Goal: Task Accomplishment & Management: Use online tool/utility

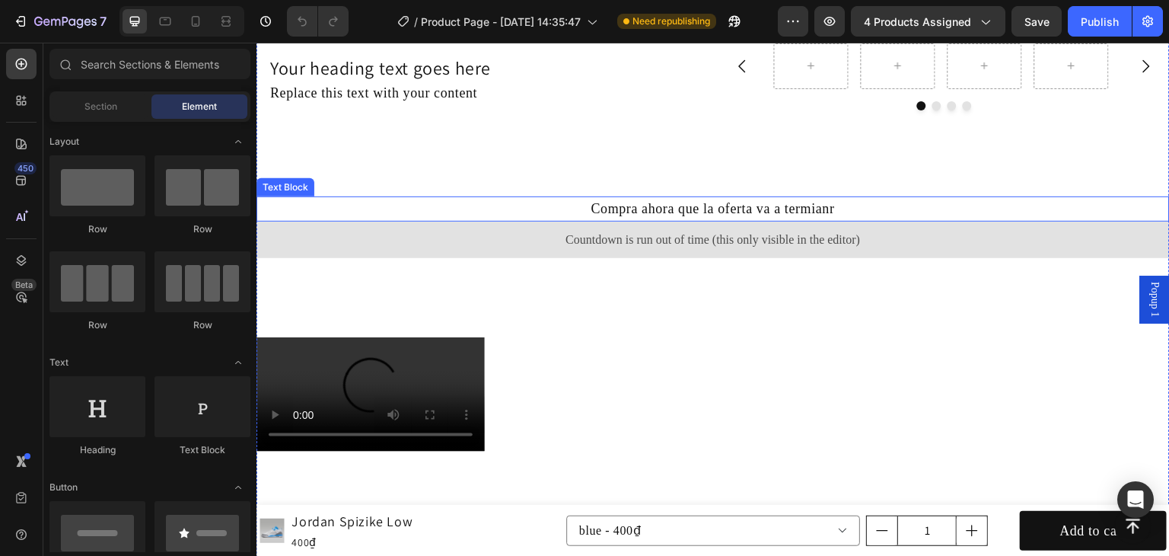
scroll to position [811, 0]
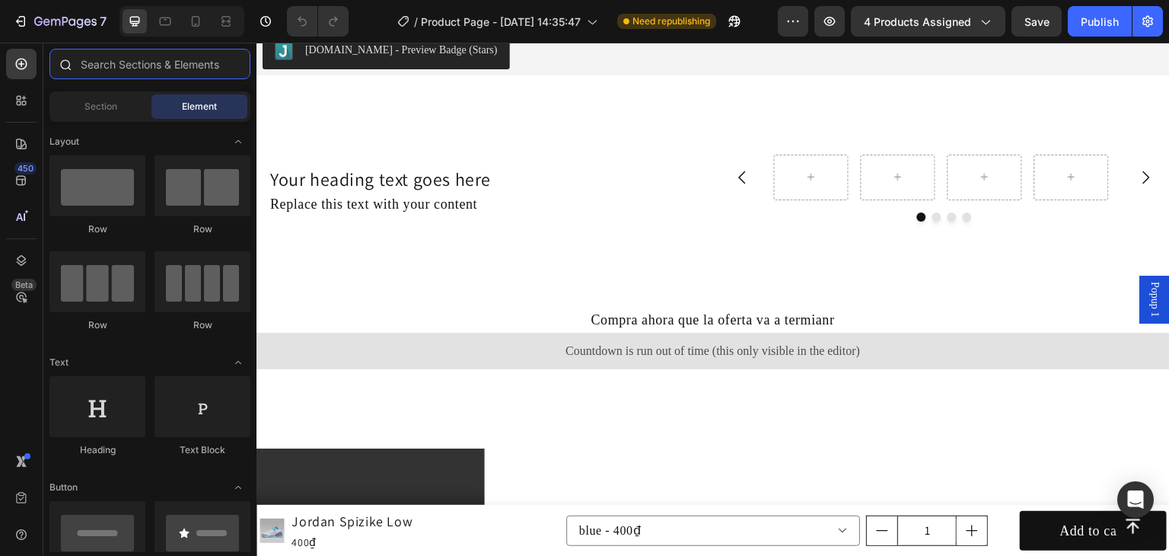
click at [107, 68] on input "text" at bounding box center [149, 64] width 201 height 30
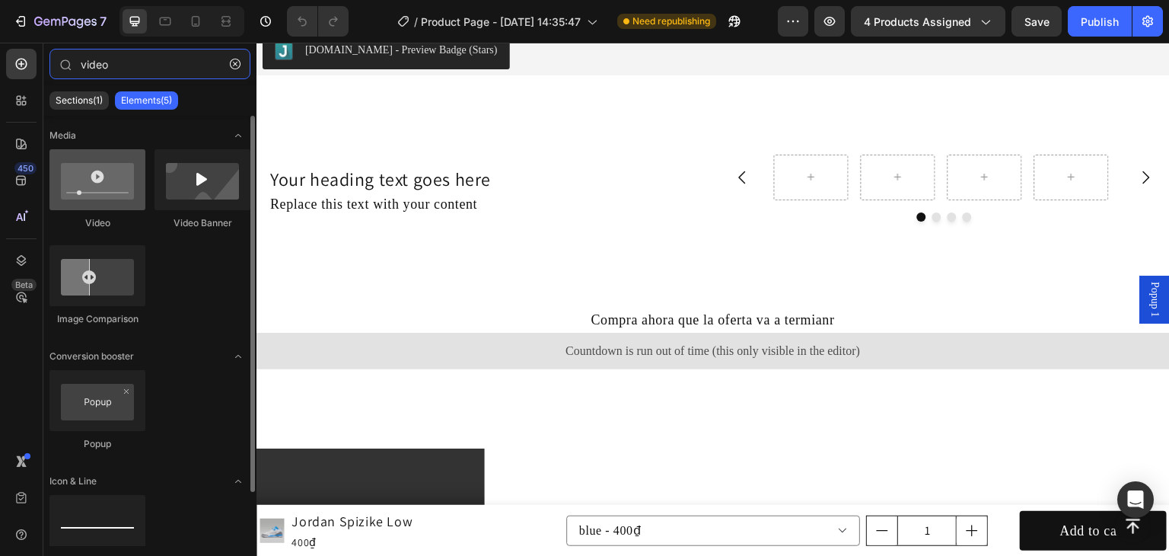
type input "video"
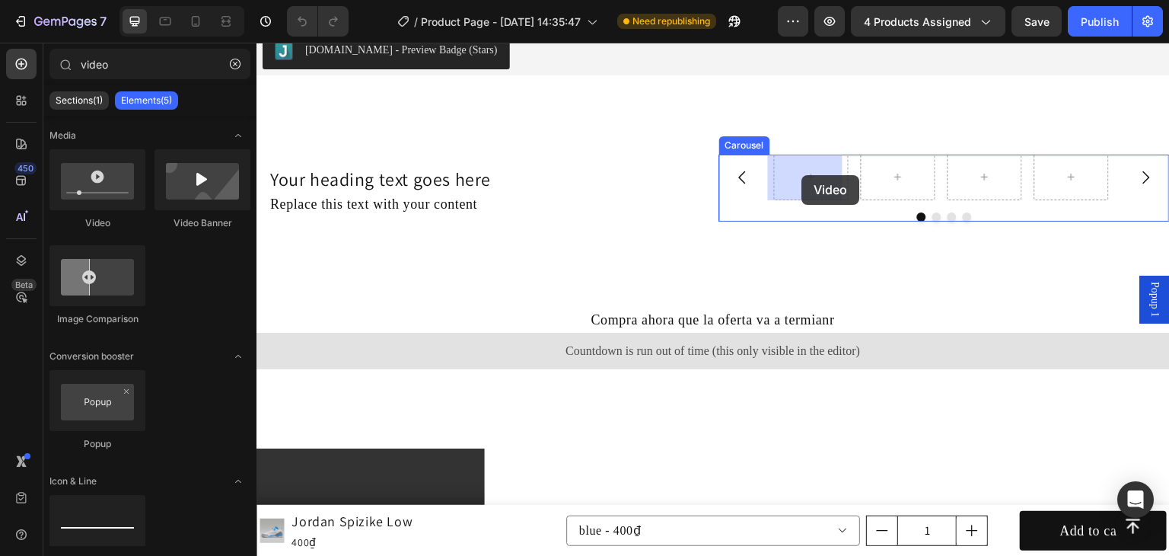
drag, startPoint x: 395, startPoint y: 243, endPoint x: 802, endPoint y: 175, distance: 412.9
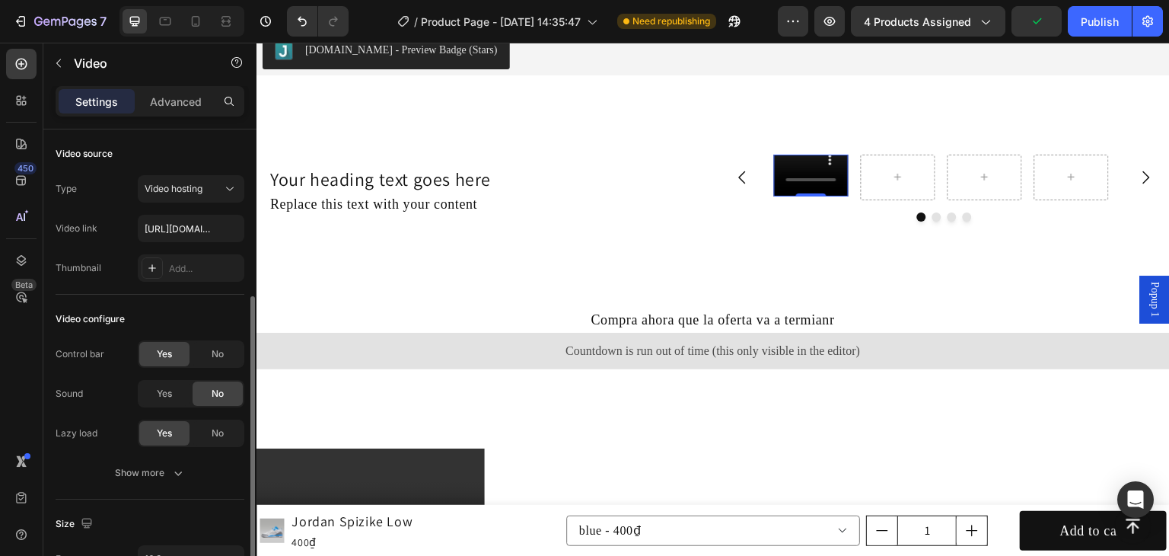
scroll to position [101, 0]
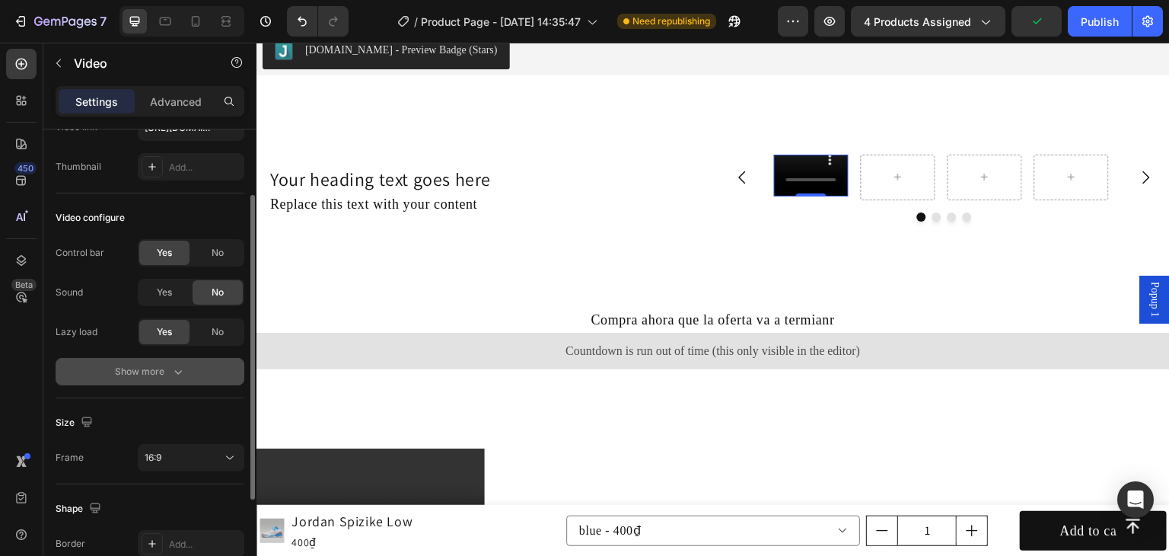
click at [165, 368] on div "Show more" at bounding box center [150, 371] width 71 height 15
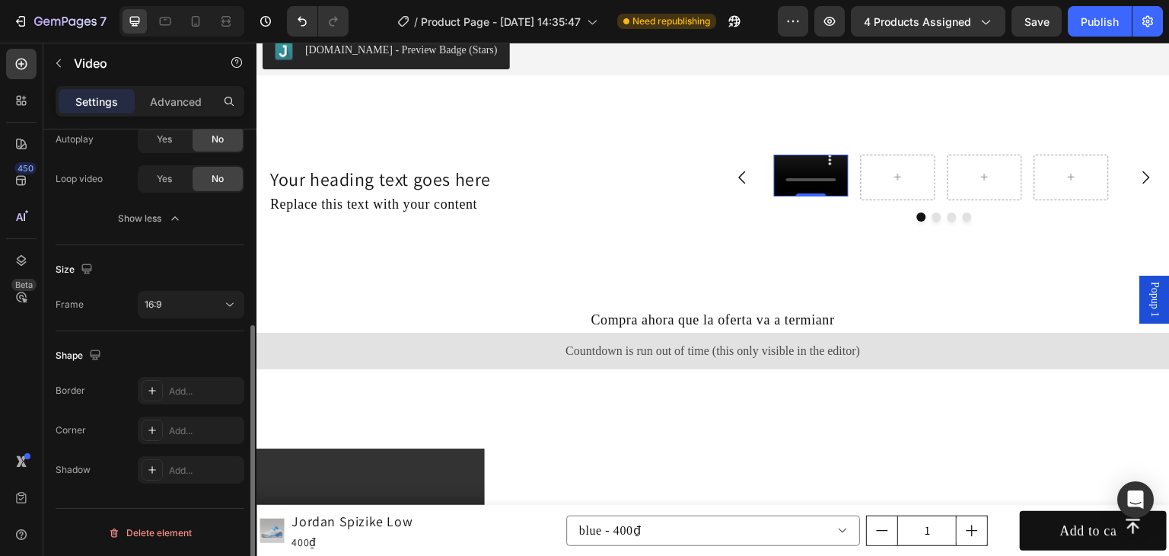
scroll to position [130, 0]
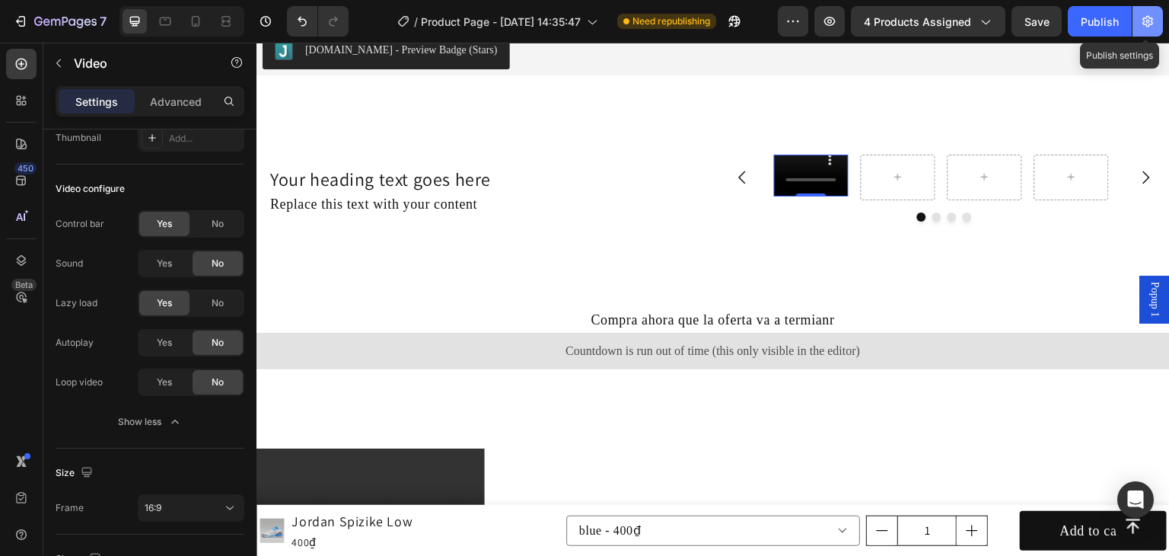
click at [1154, 22] on icon "button" at bounding box center [1147, 21] width 15 height 15
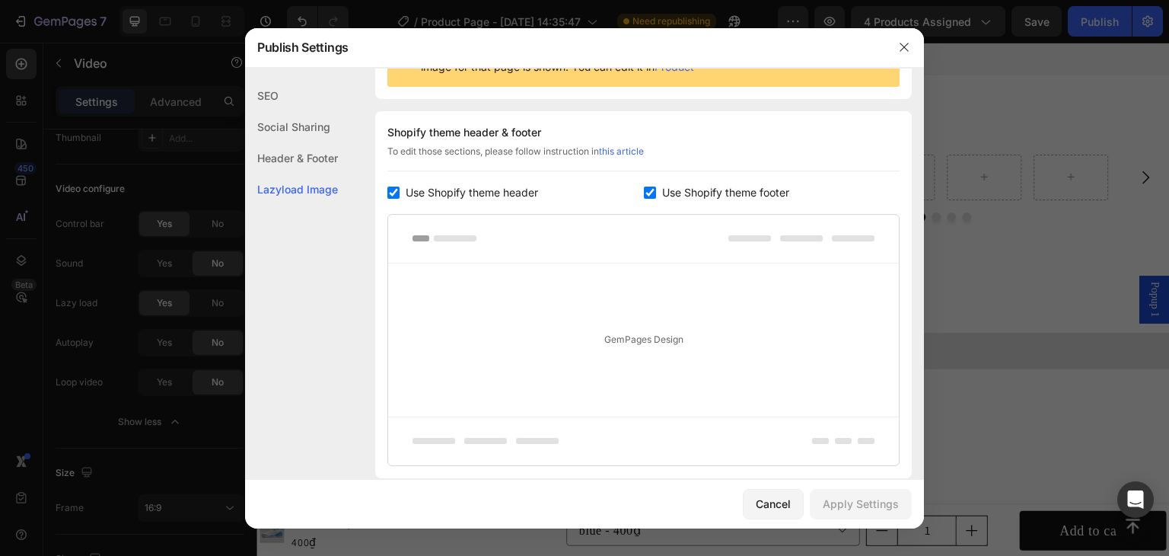
scroll to position [305, 0]
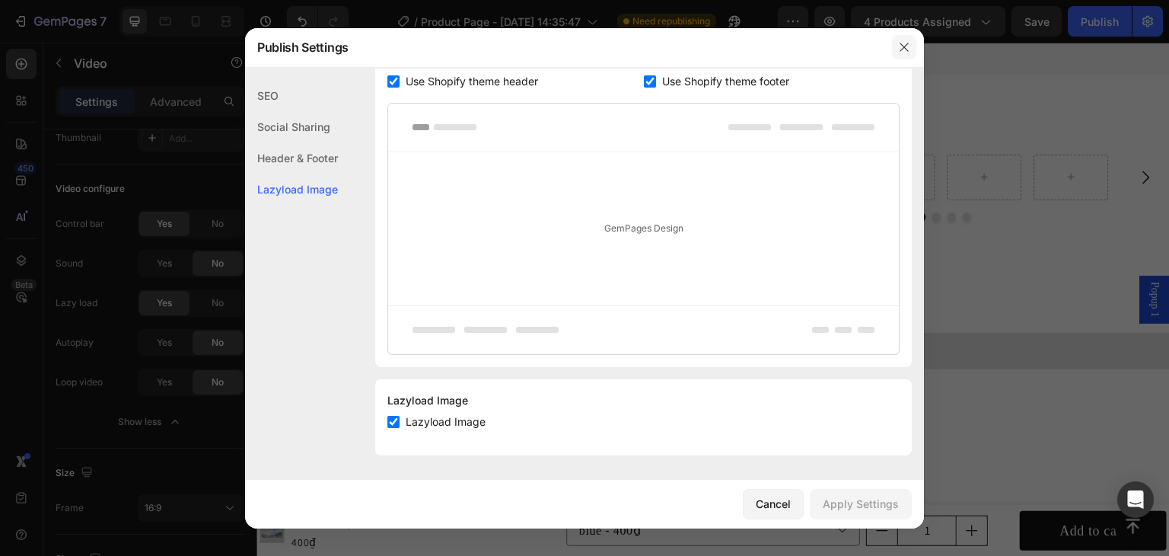
click at [904, 47] on icon "button" at bounding box center [904, 47] width 8 height 8
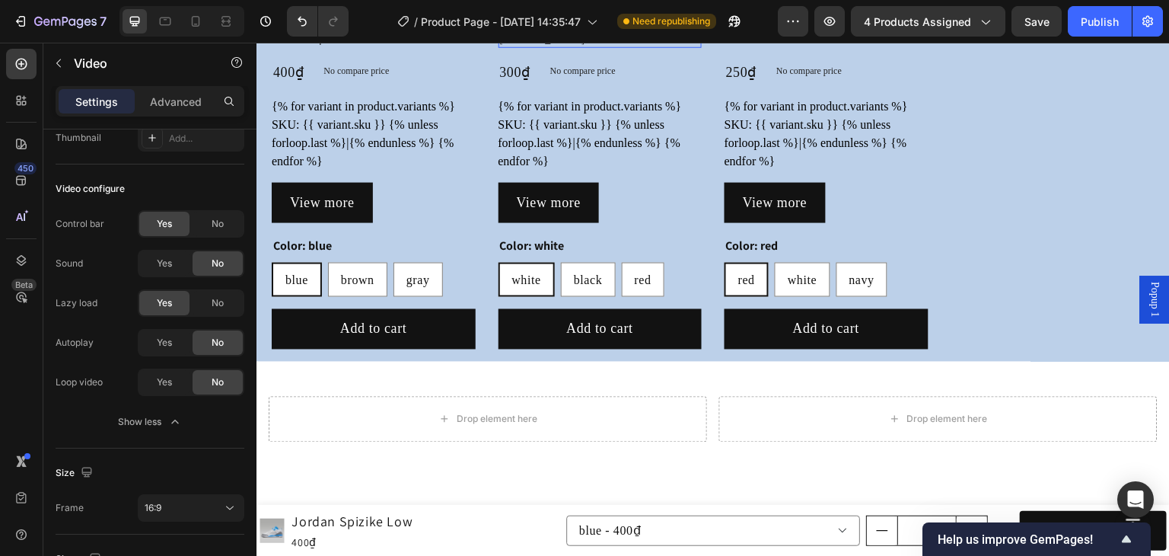
scroll to position [2029, 0]
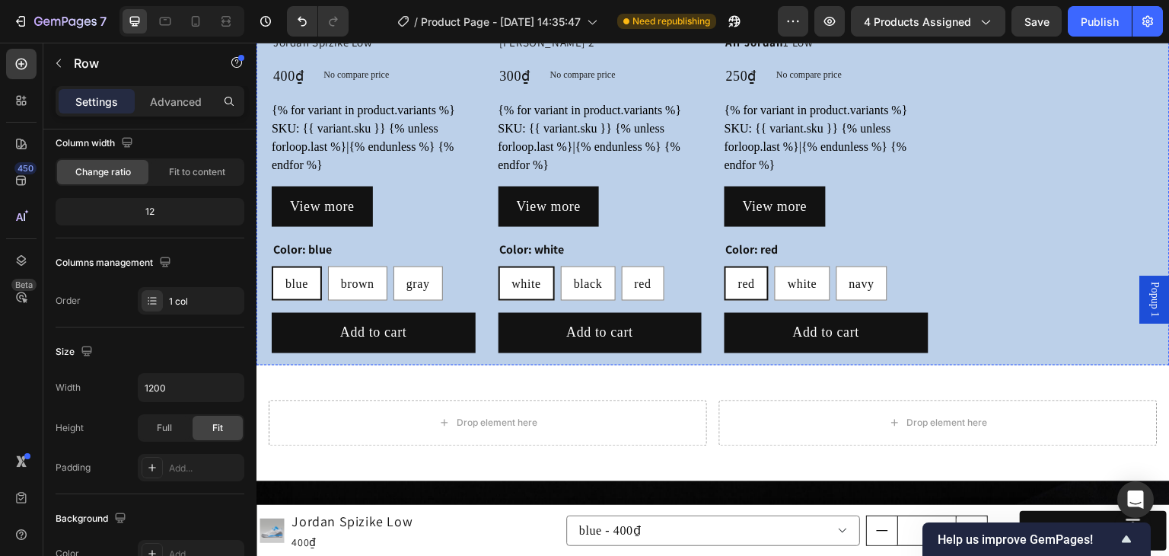
click at [468, 260] on div "Product Images Jordan Spizike Low Product Title 400₫ Product Price Product Pric…" at bounding box center [374, 91] width 204 height 548
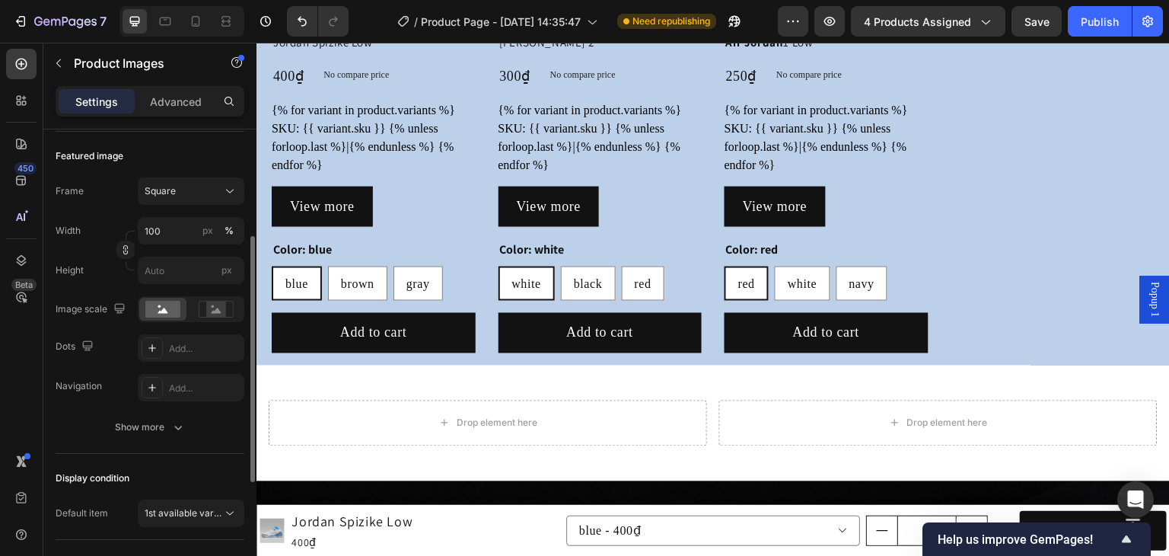
scroll to position [305, 0]
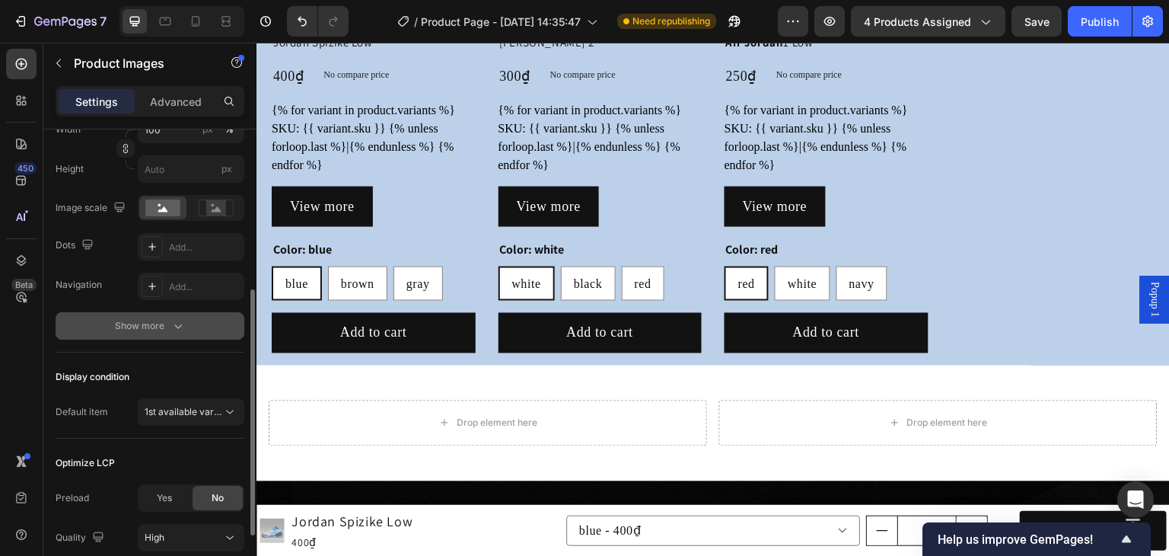
click at [183, 327] on icon "button" at bounding box center [178, 325] width 15 height 15
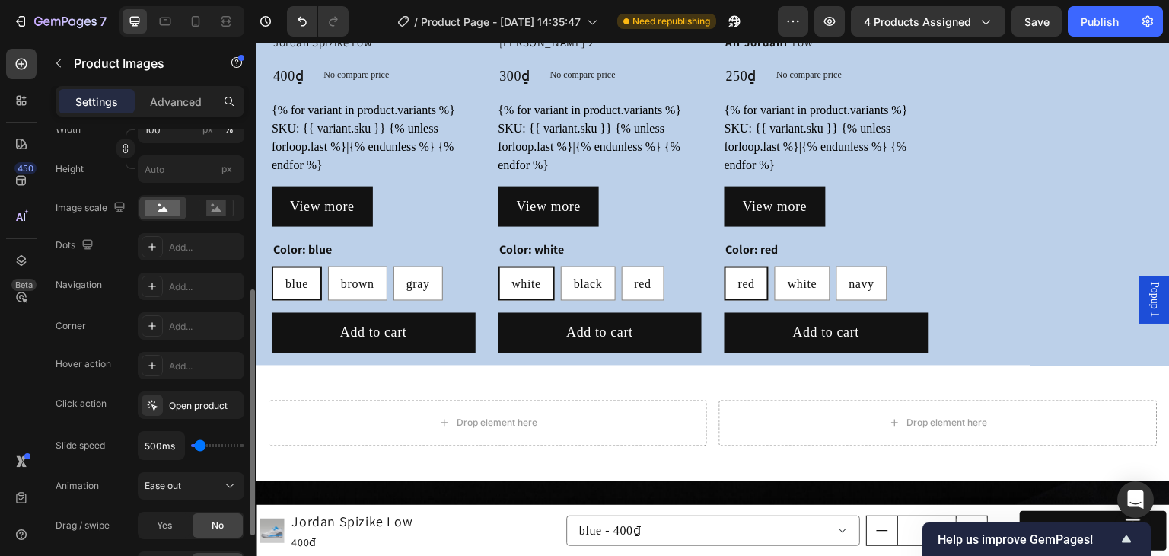
scroll to position [407, 0]
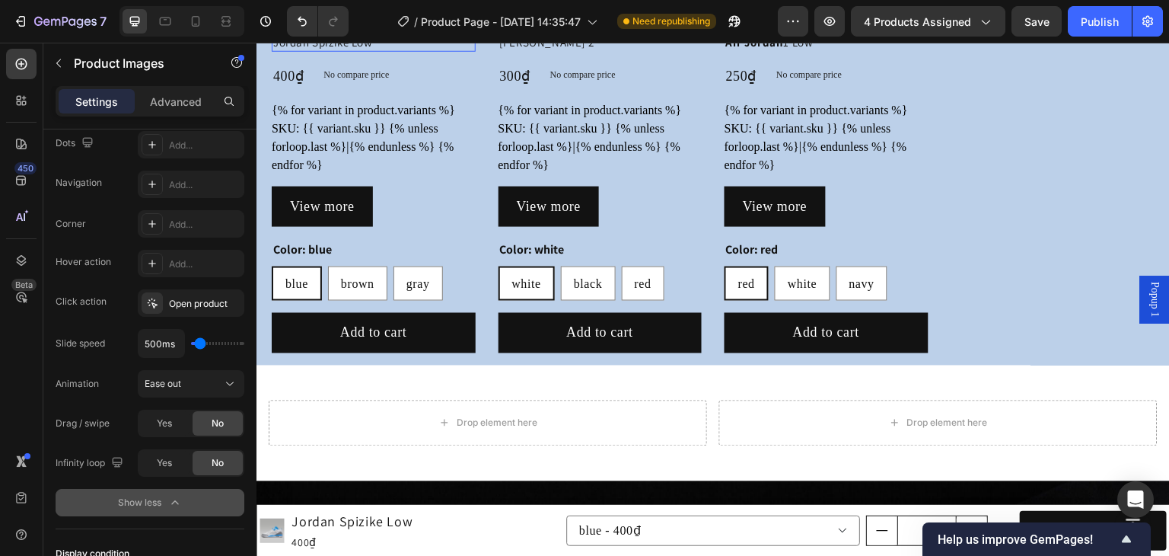
click at [377, 50] on div "16" at bounding box center [373, 44] width 15 height 12
click at [362, 63] on div "Product Price" at bounding box center [353, 54] width 72 height 18
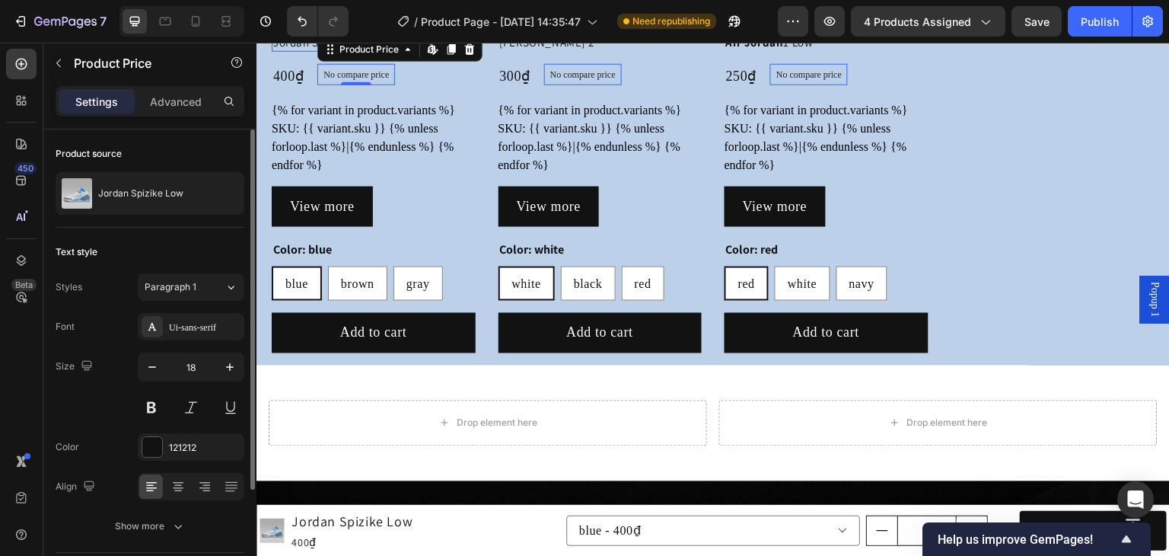
click at [283, 51] on h2 "Jordan Spizike Low" at bounding box center [374, 41] width 204 height 19
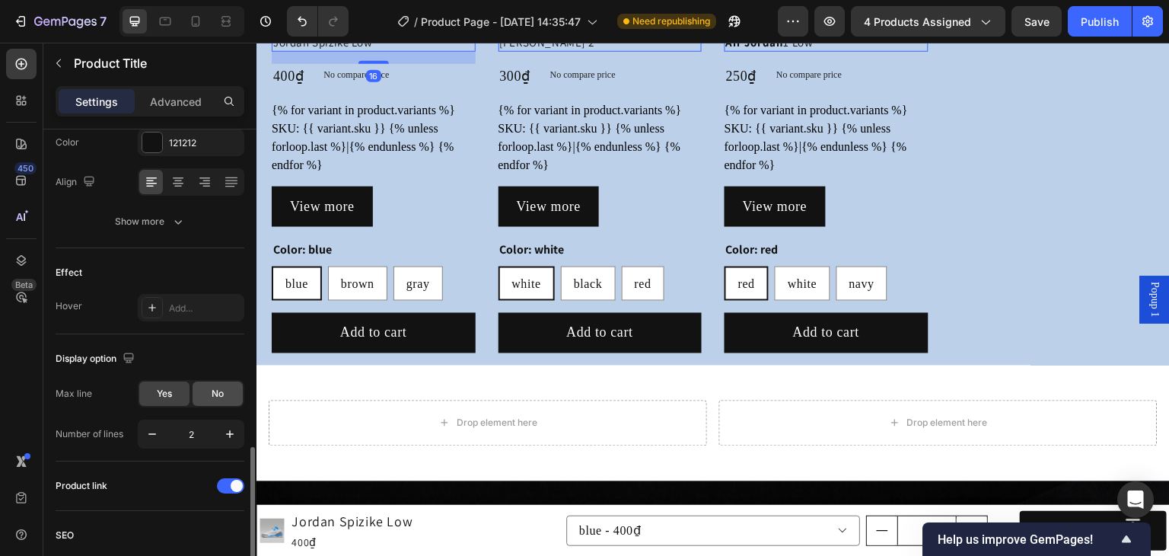
scroll to position [404, 0]
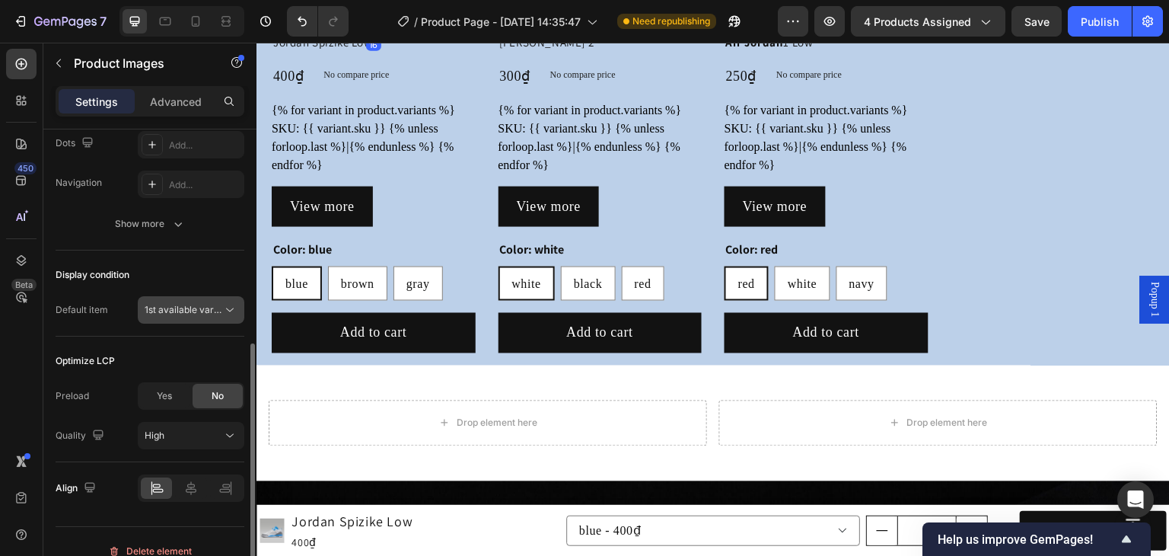
scroll to position [425, 0]
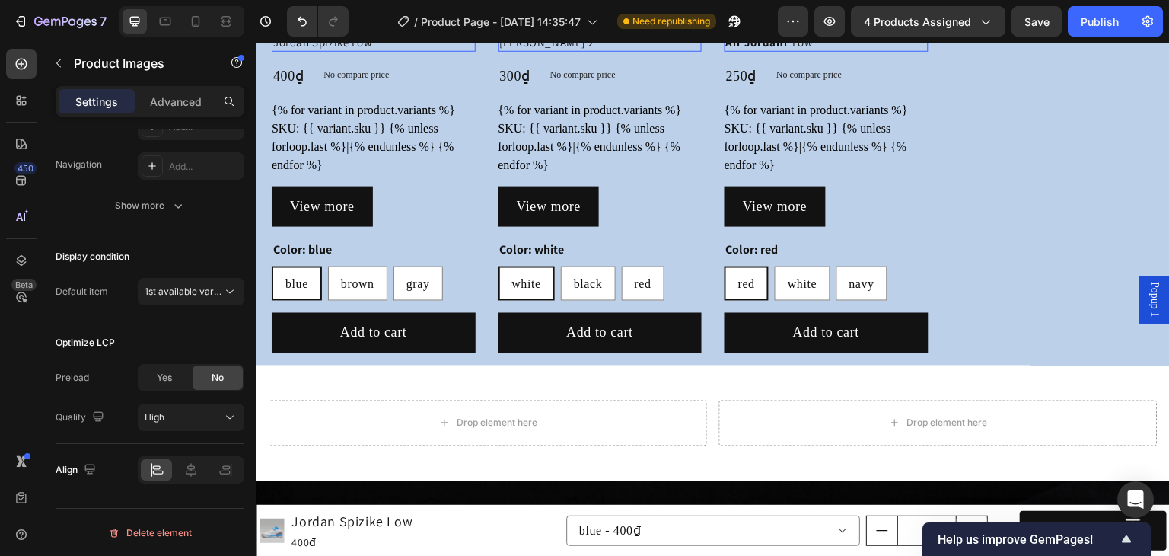
click at [406, 51] on h2 "Jordan Spizike Low" at bounding box center [374, 41] width 204 height 19
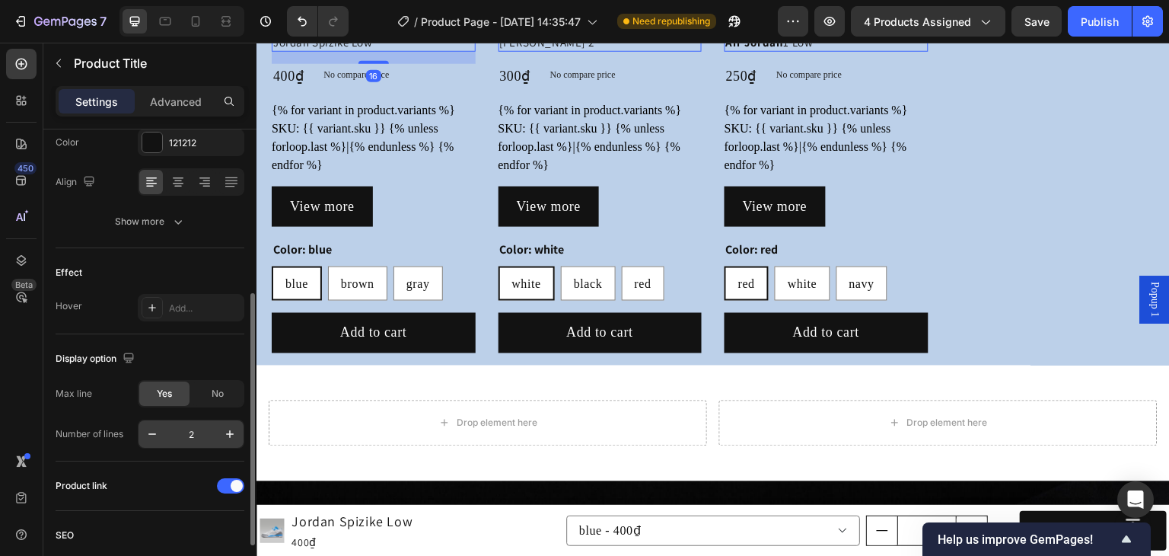
scroll to position [404, 0]
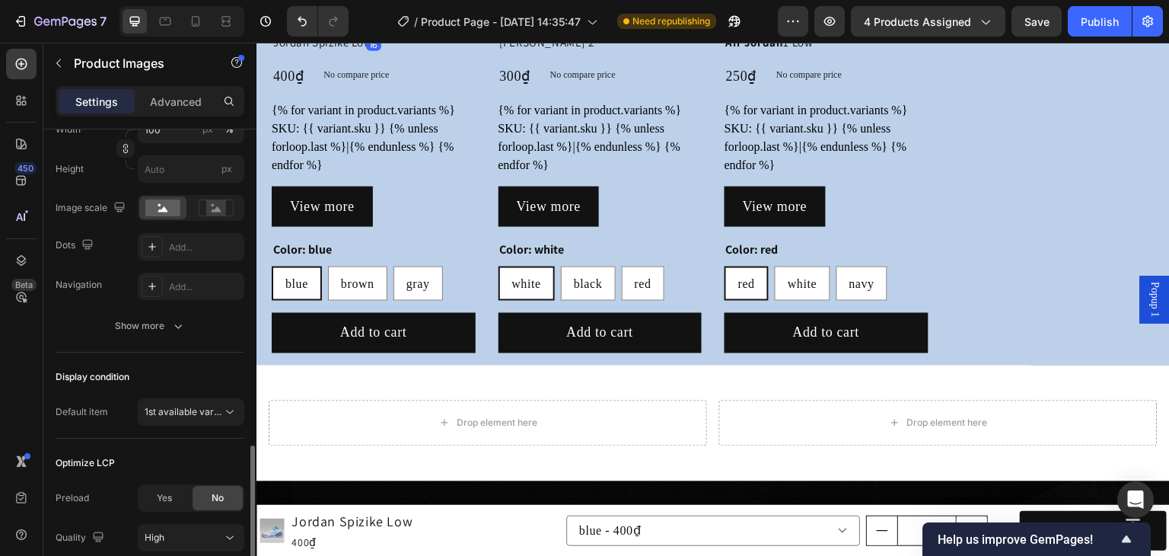
scroll to position [407, 0]
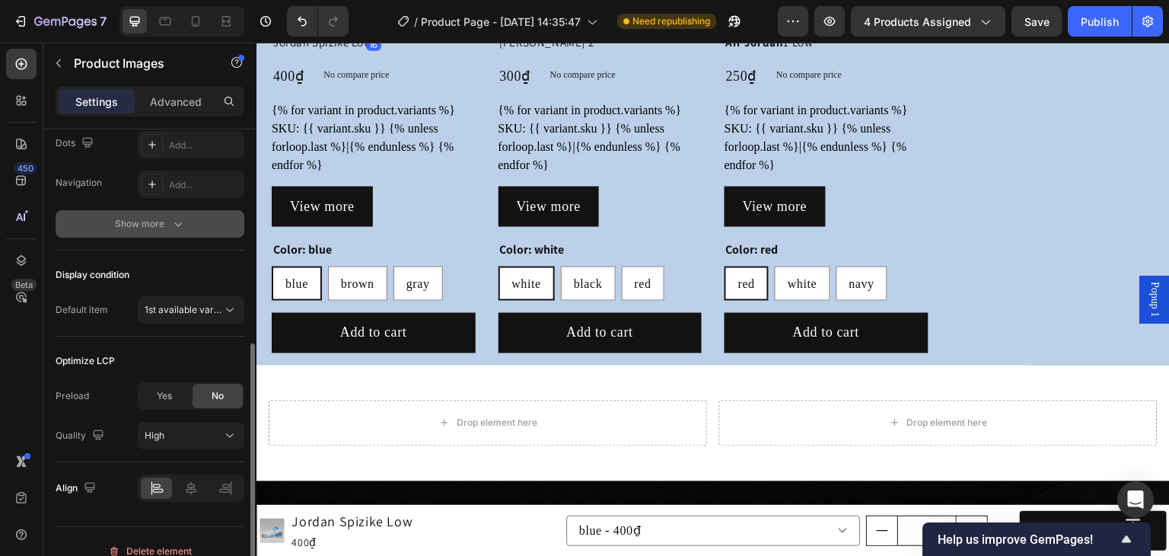
click at [183, 229] on icon "button" at bounding box center [178, 223] width 15 height 15
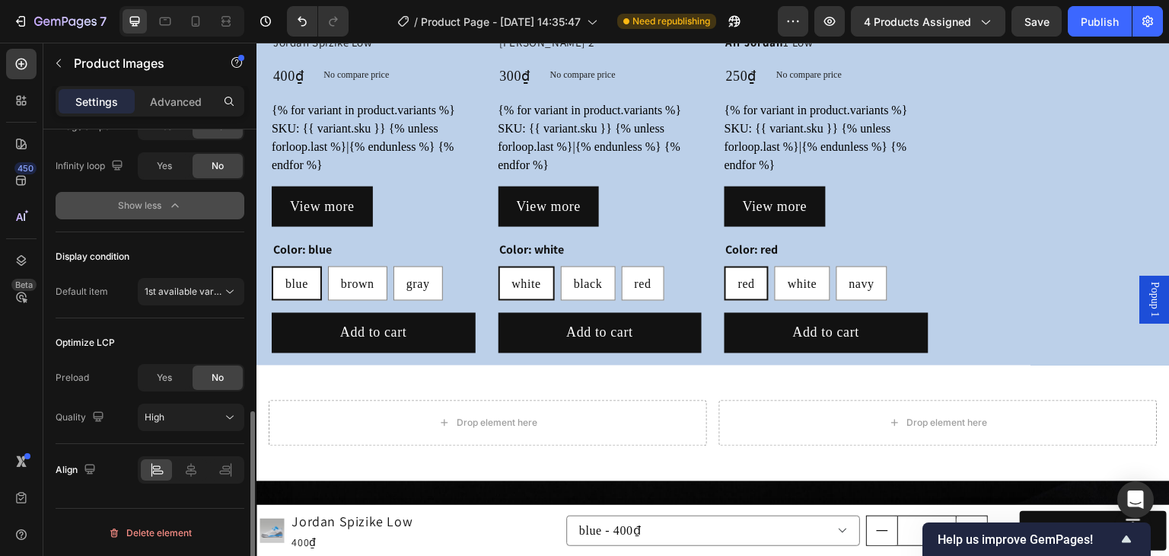
scroll to position [601, 0]
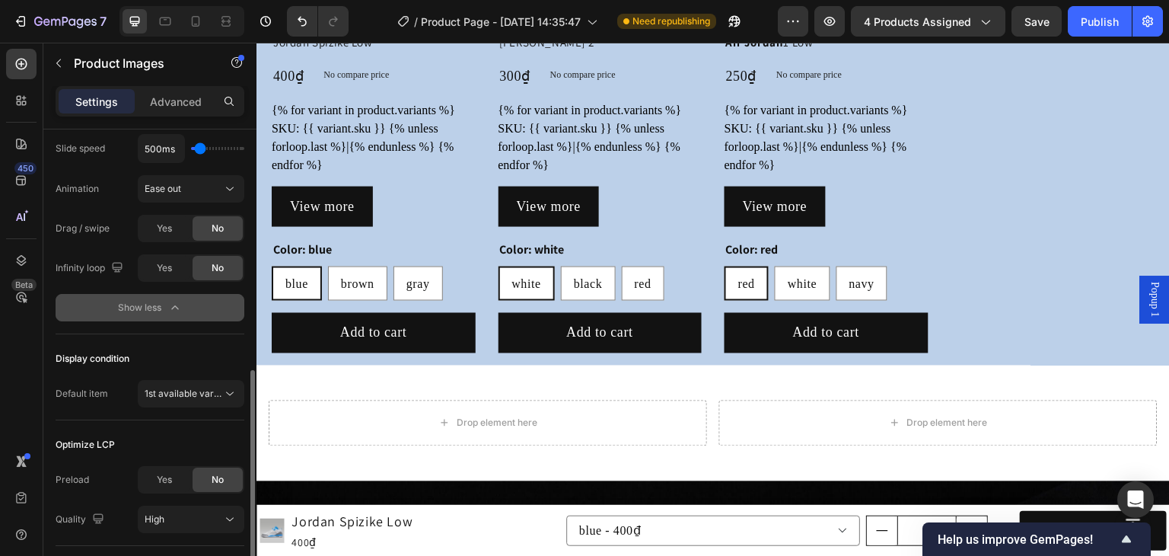
click at [171, 314] on button "Show less" at bounding box center [150, 307] width 189 height 27
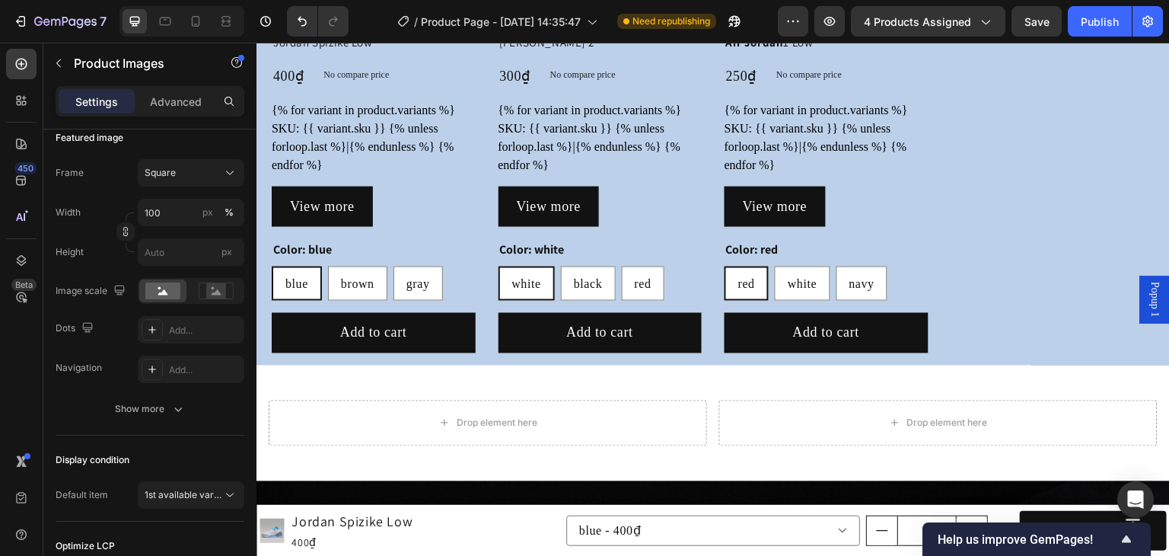
scroll to position [425, 0]
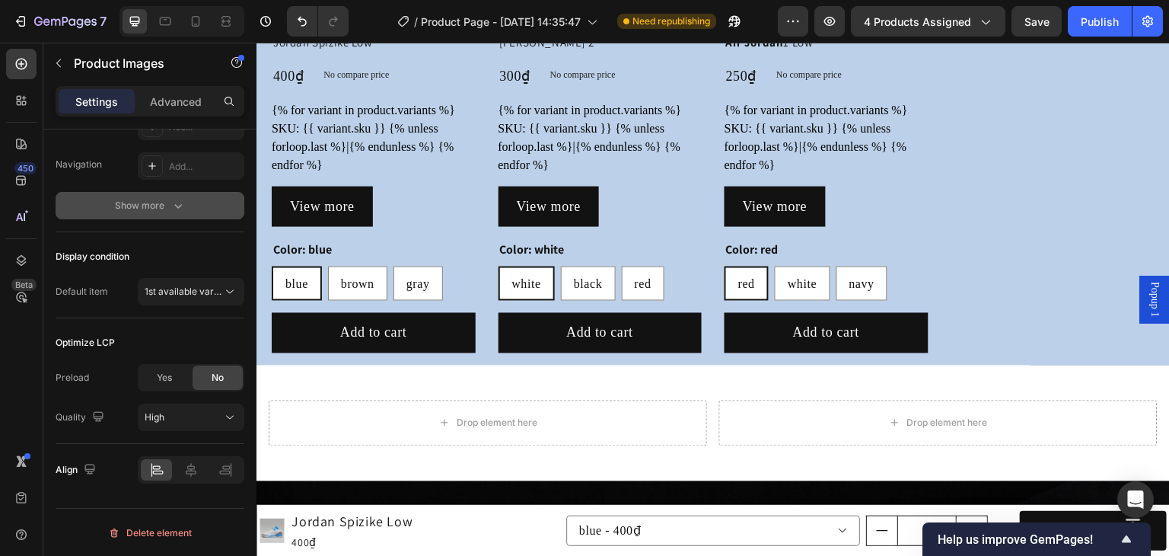
click at [186, 208] on button "Show more" at bounding box center [150, 205] width 189 height 27
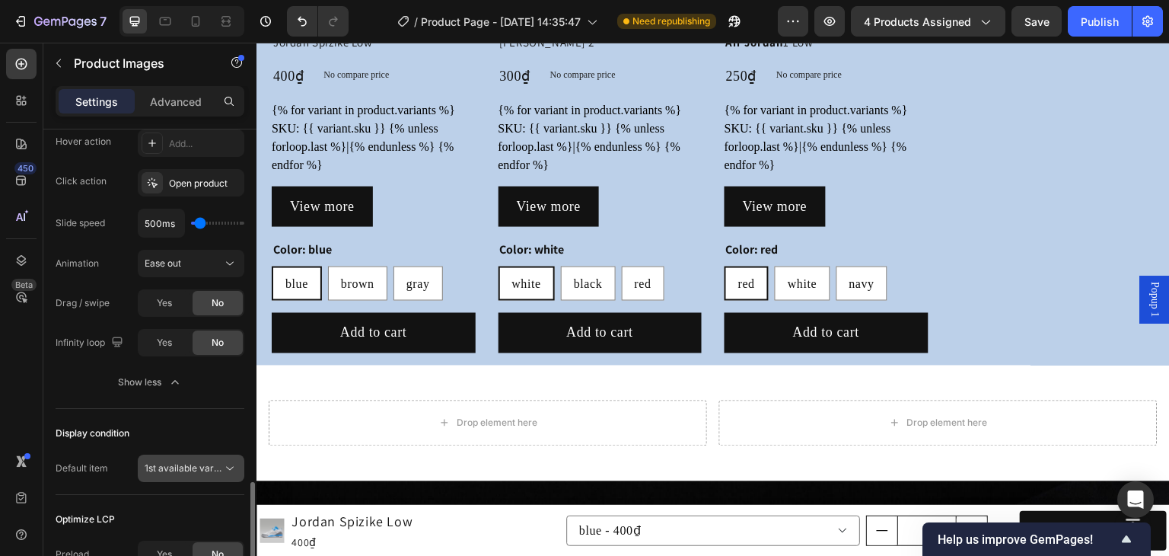
scroll to position [703, 0]
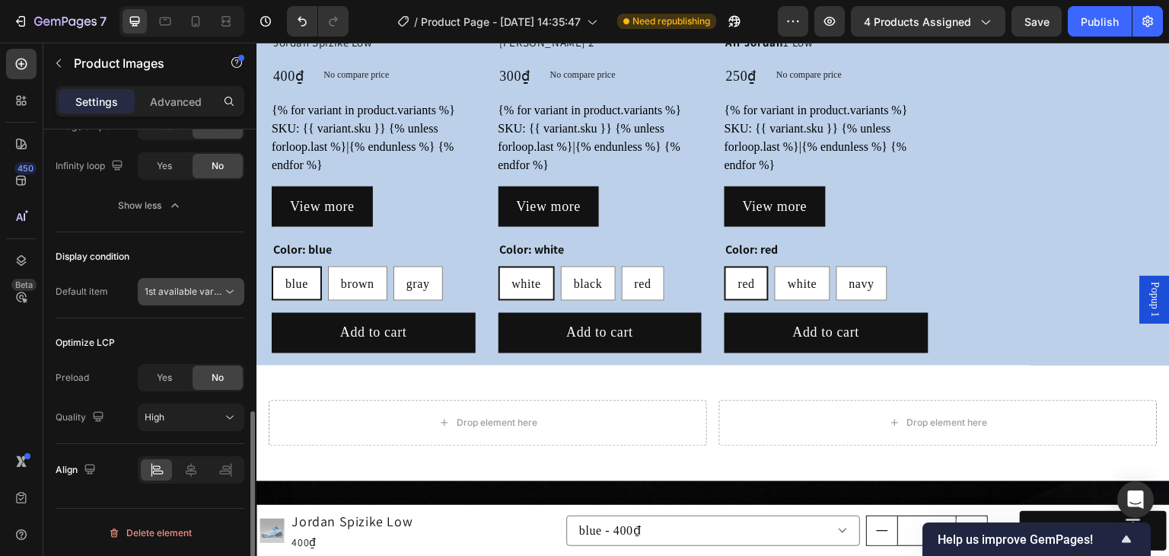
click at [215, 292] on span "1st available variant" at bounding box center [187, 290] width 85 height 11
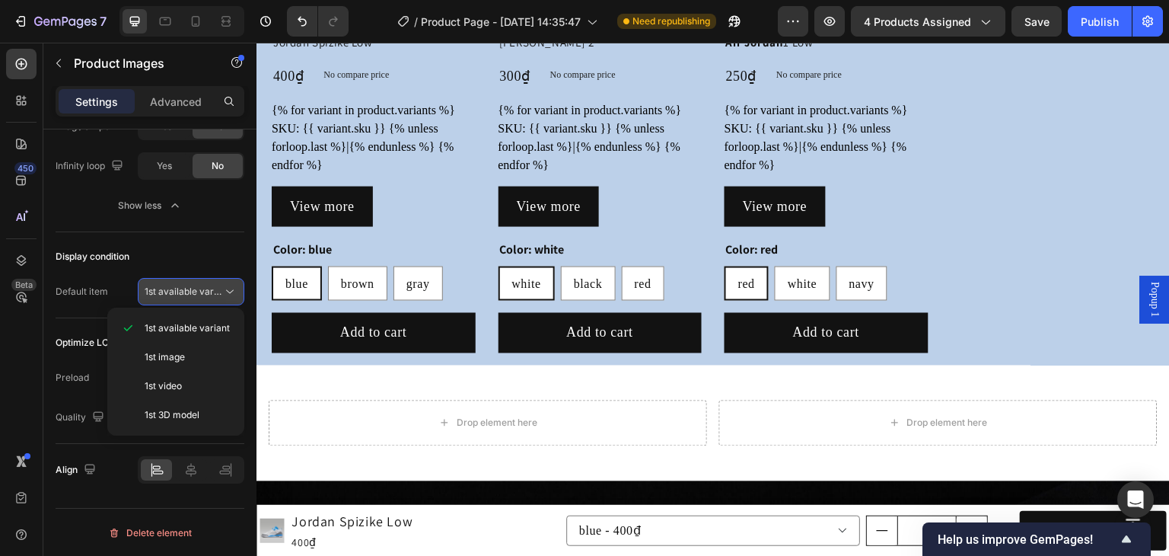
click at [218, 292] on span "1st available variant" at bounding box center [187, 290] width 85 height 11
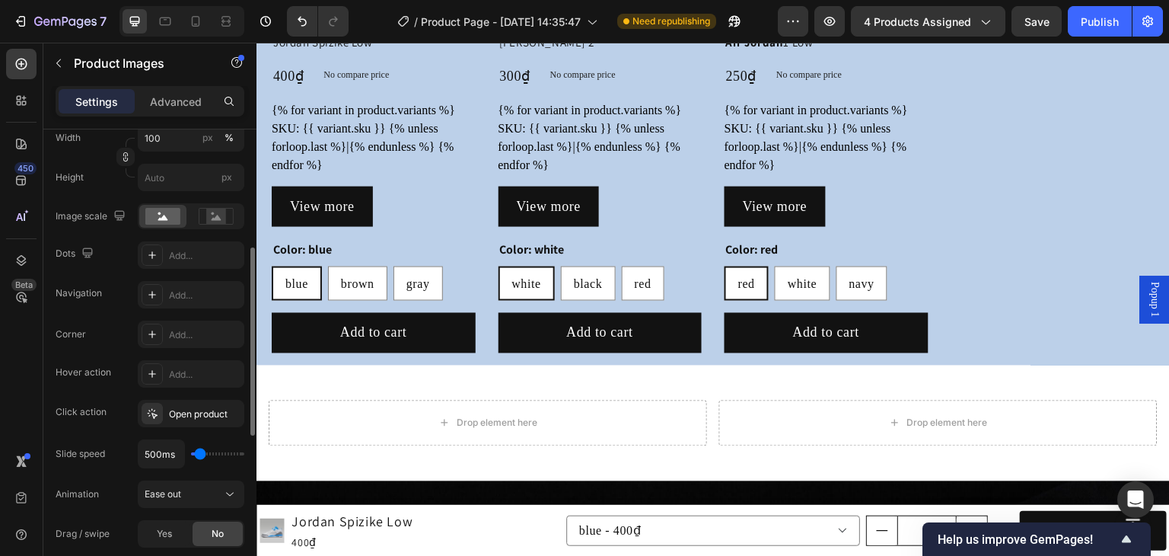
scroll to position [0, 0]
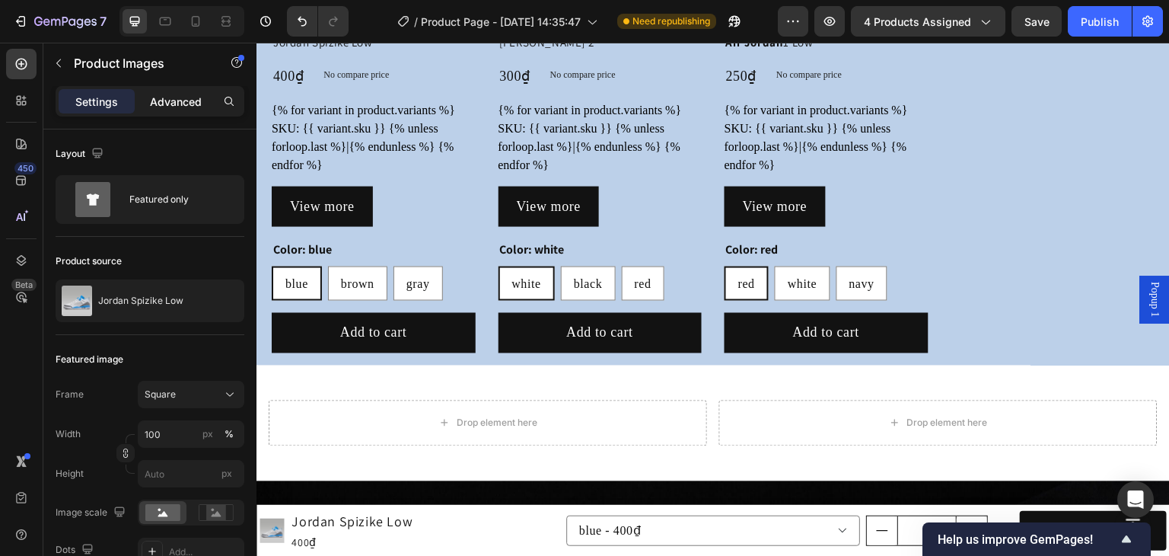
click at [169, 100] on p "Advanced" at bounding box center [176, 102] width 52 height 16
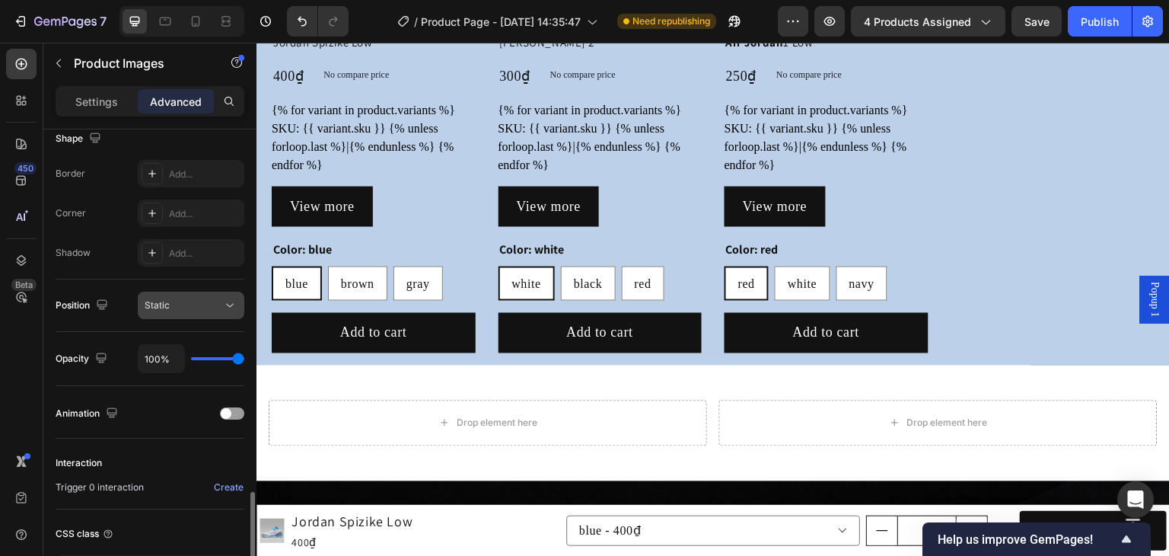
scroll to position [521, 0]
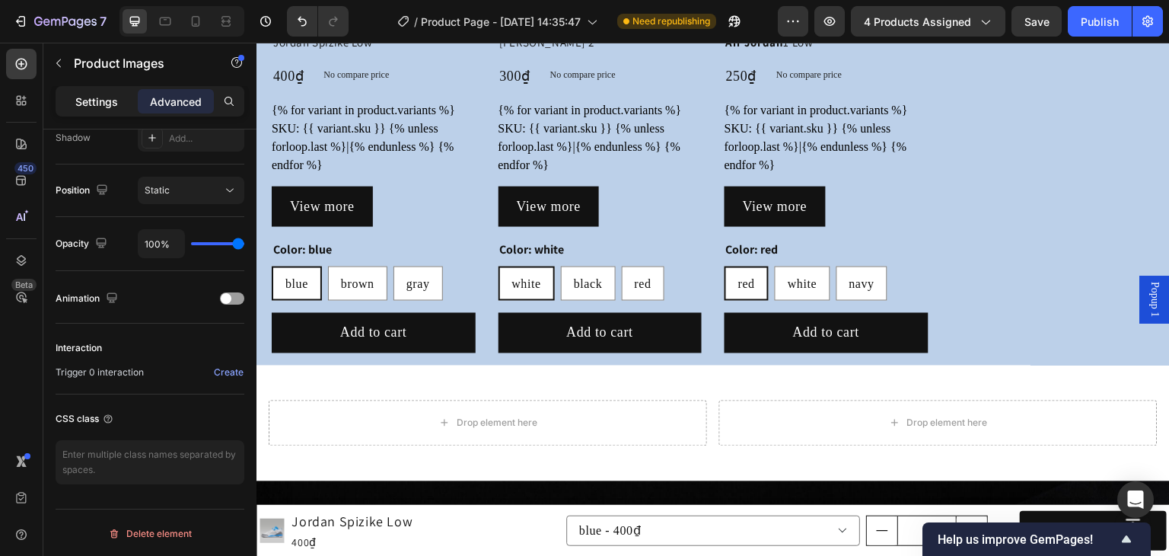
click at [107, 102] on p "Settings" at bounding box center [96, 102] width 43 height 16
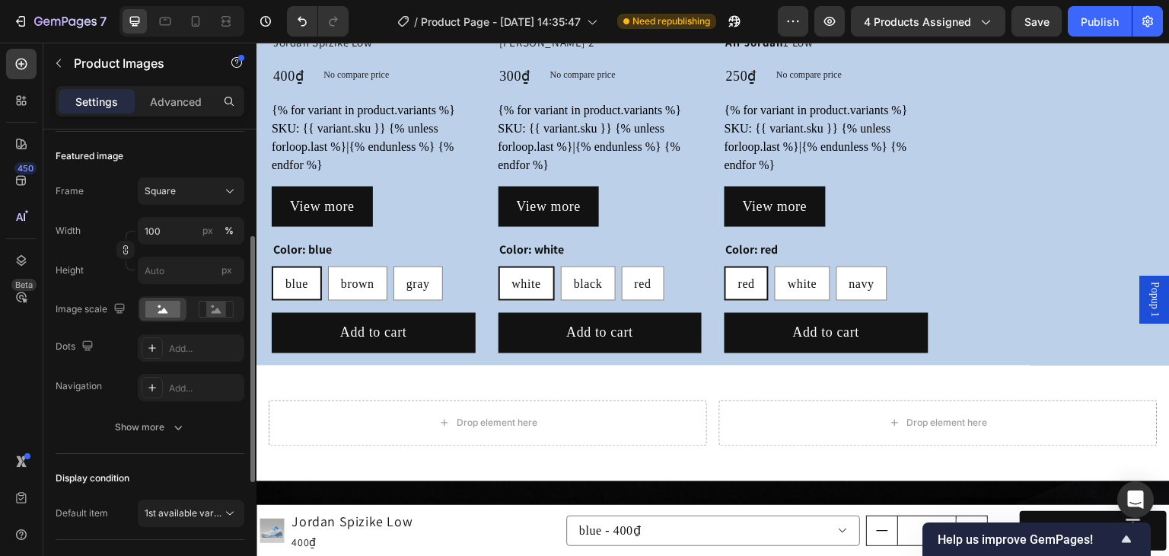
scroll to position [305, 0]
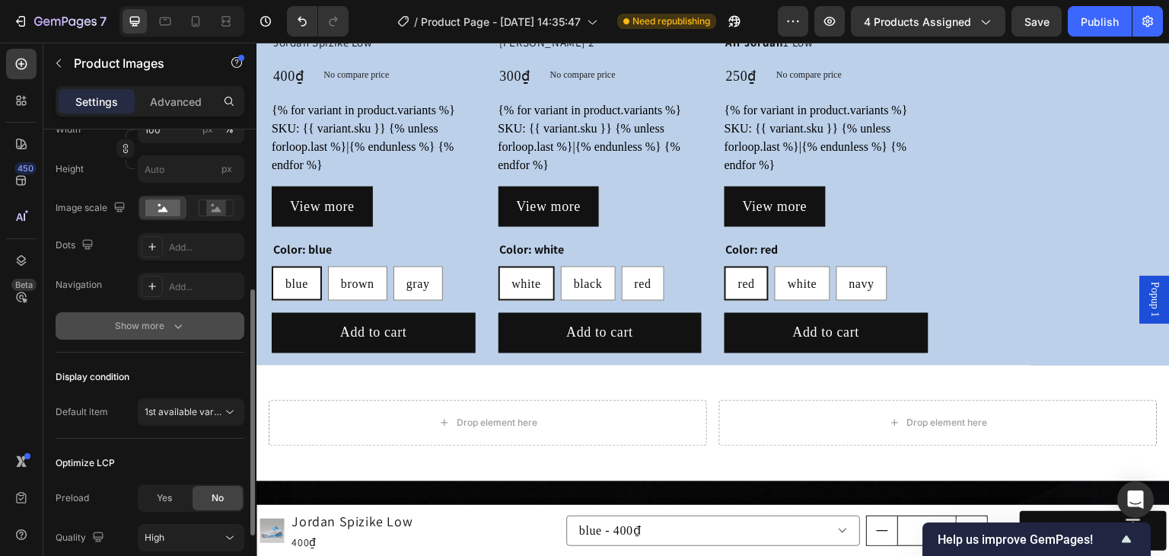
click at [169, 321] on div "Show more" at bounding box center [150, 325] width 71 height 15
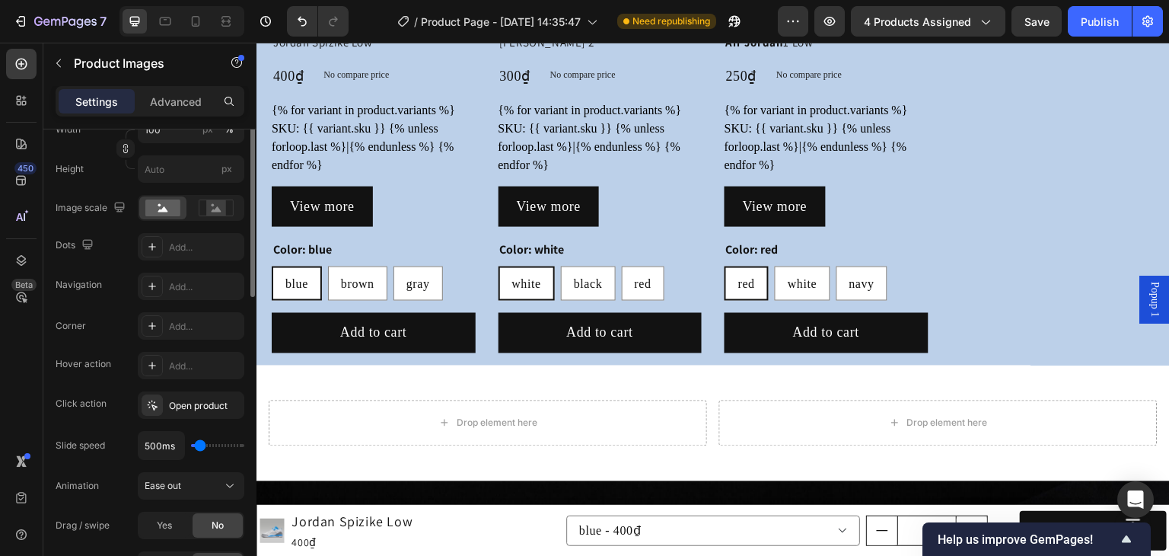
scroll to position [203, 0]
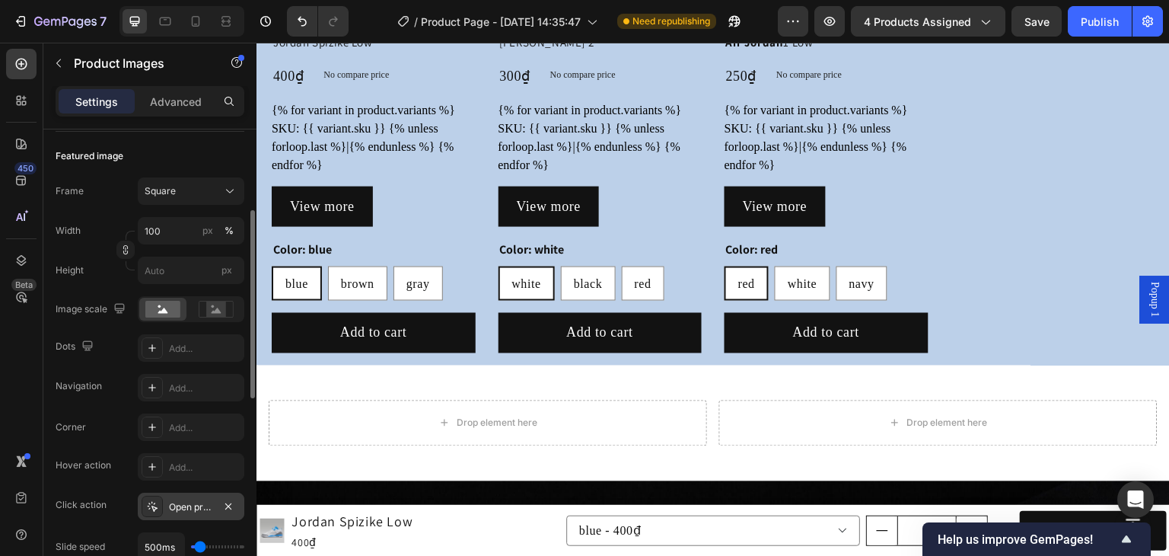
click at [190, 506] on div "Open product" at bounding box center [191, 507] width 44 height 14
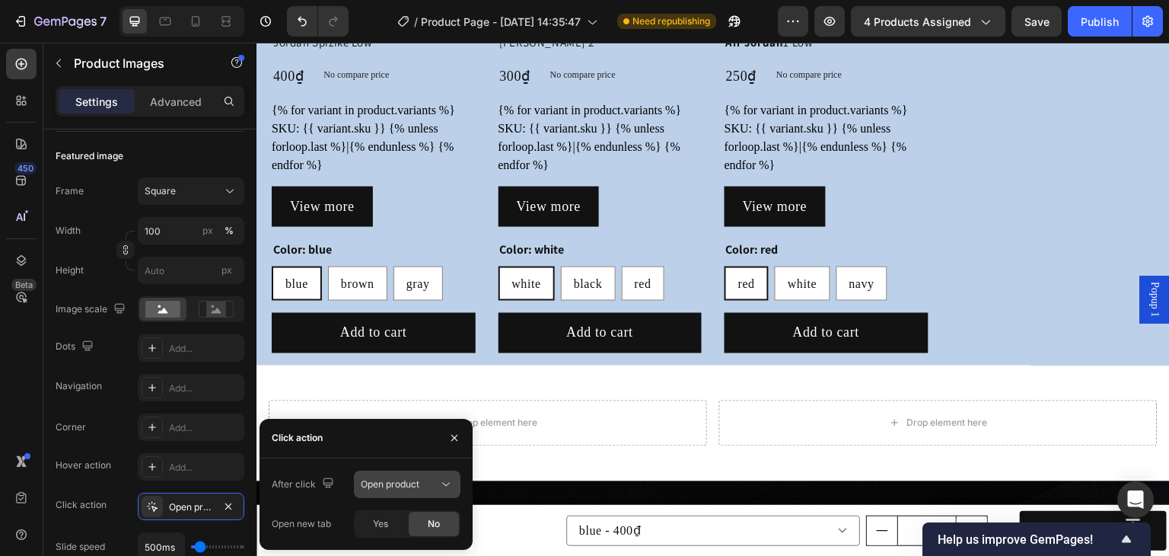
click at [442, 482] on icon at bounding box center [445, 484] width 15 height 15
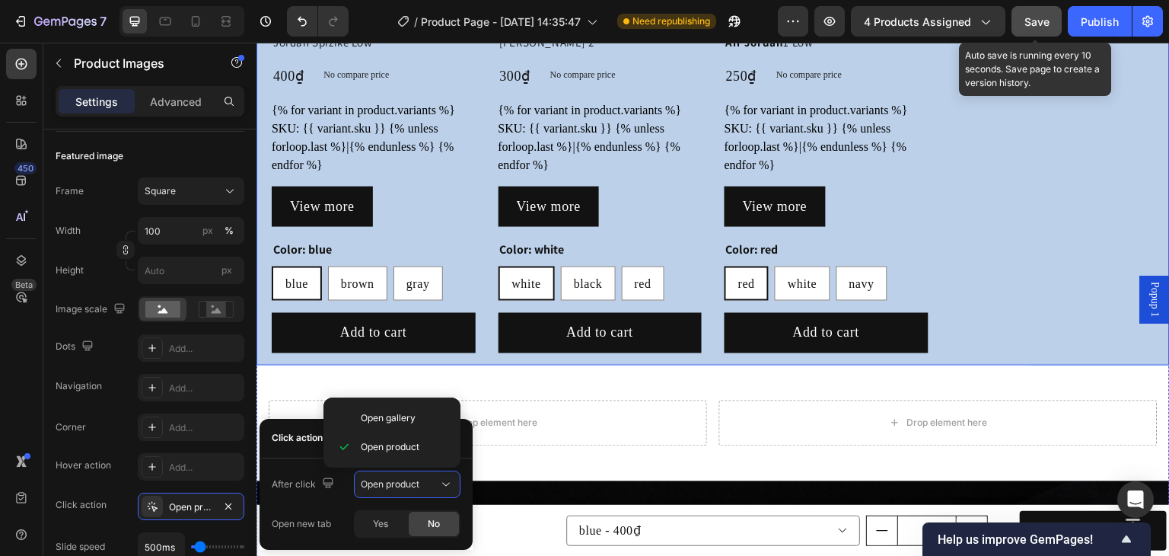
click at [1042, 14] on div "Save" at bounding box center [1037, 22] width 25 height 16
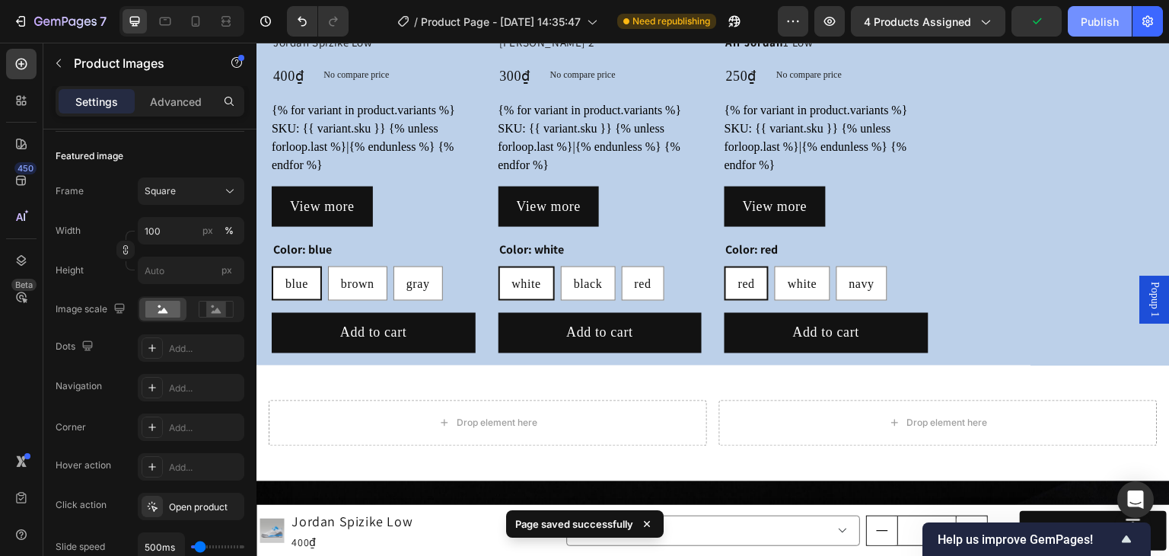
click at [1092, 18] on div "Publish" at bounding box center [1100, 22] width 38 height 16
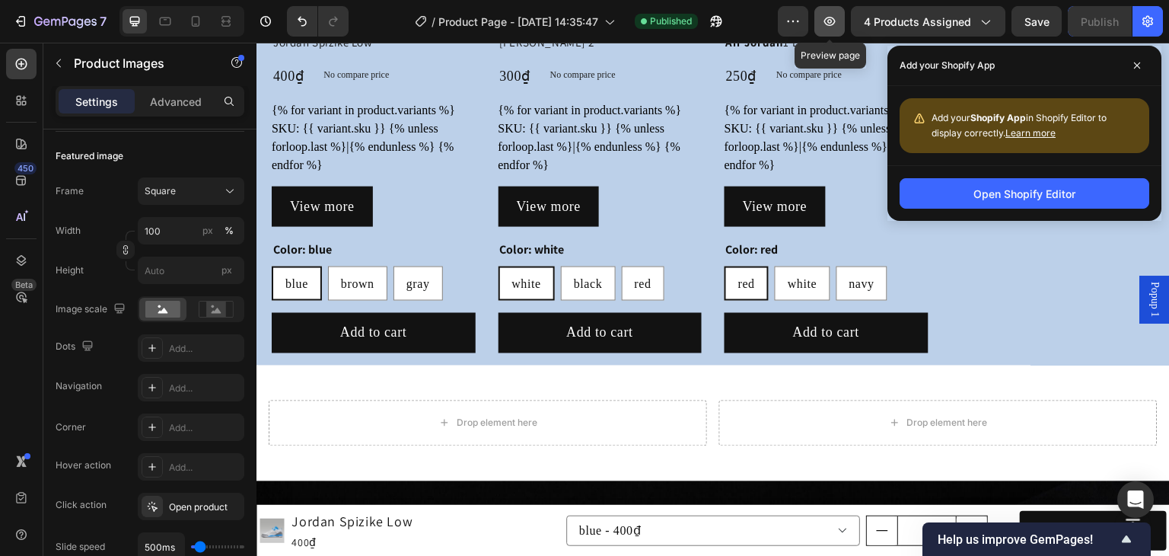
click at [834, 30] on button "button" at bounding box center [830, 21] width 30 height 30
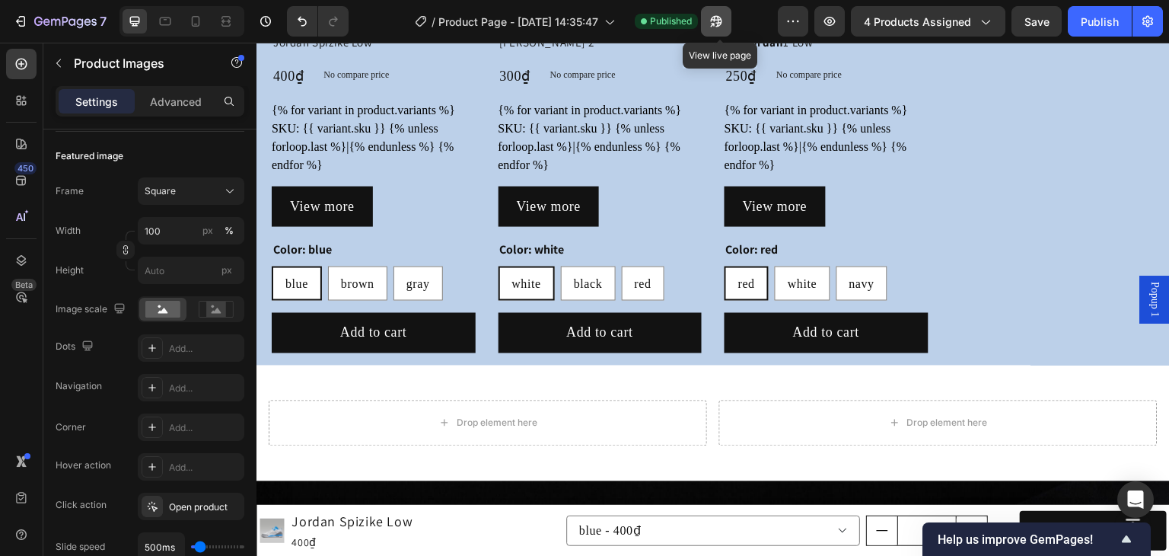
click at [724, 22] on icon "button" at bounding box center [716, 21] width 15 height 15
